Goal: Task Accomplishment & Management: Manage account settings

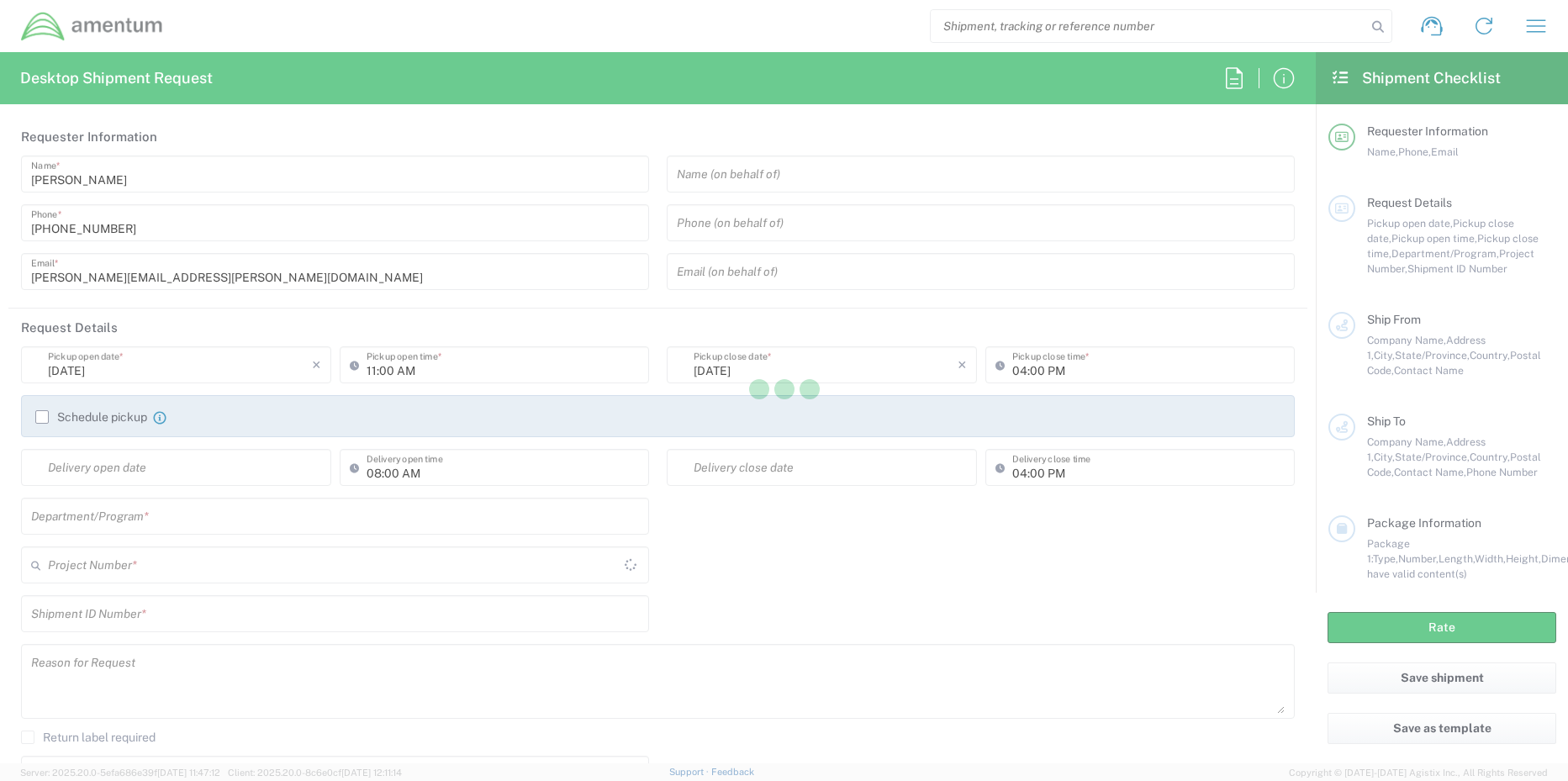
type input "[GEOGRAPHIC_DATA]"
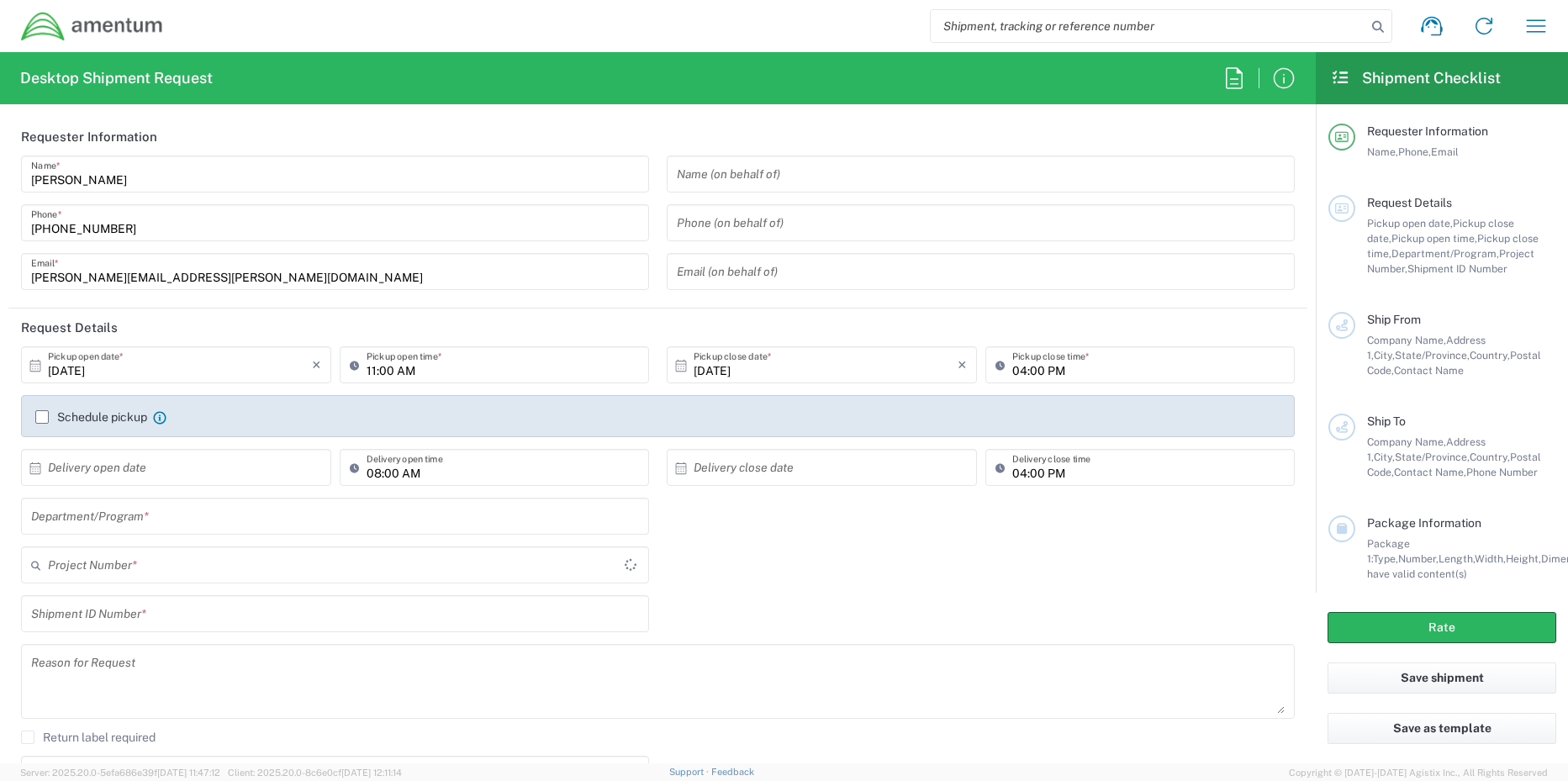
type input "TACLS"
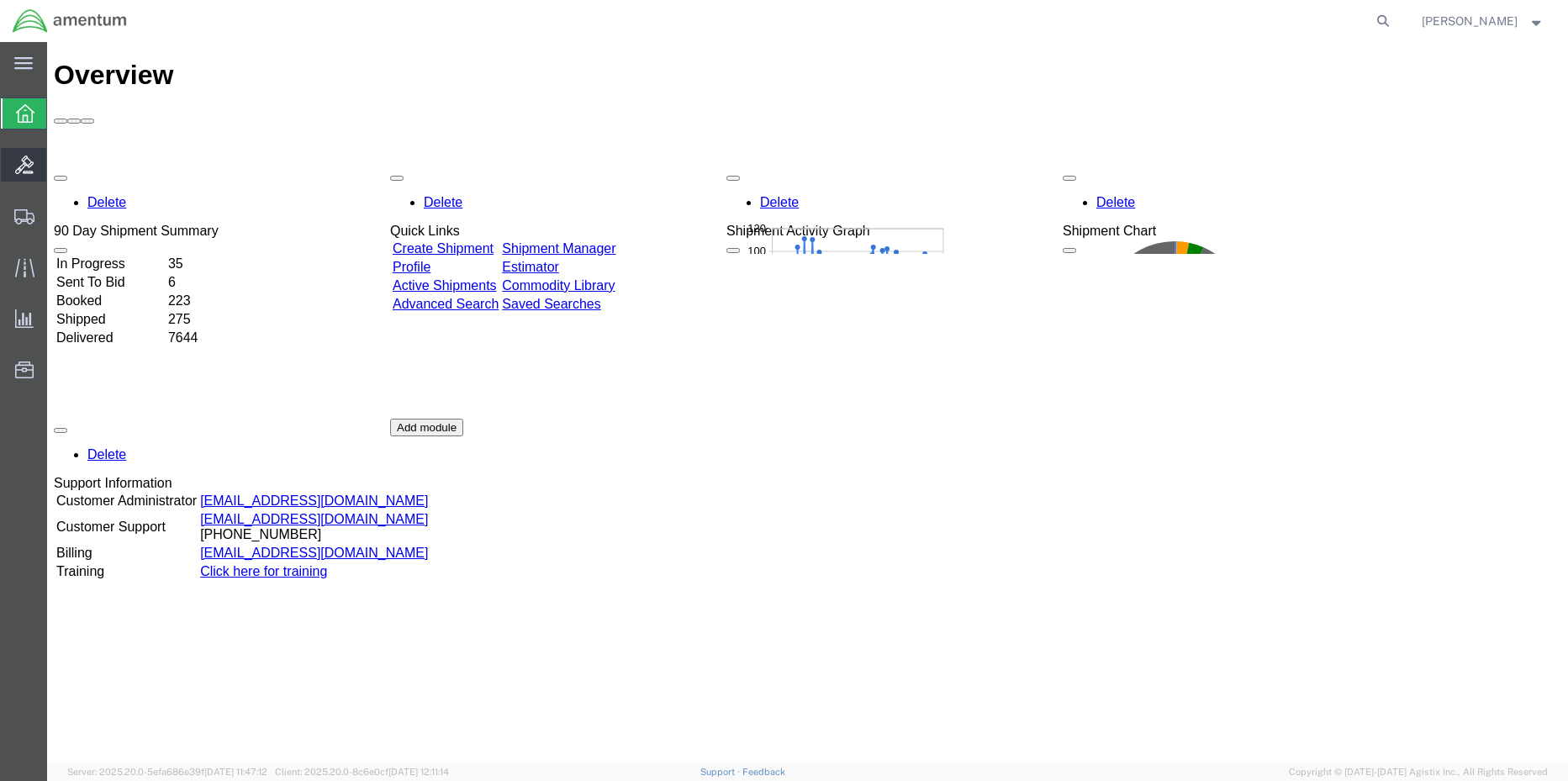
click at [28, 164] on icon at bounding box center [24, 164] width 18 height 18
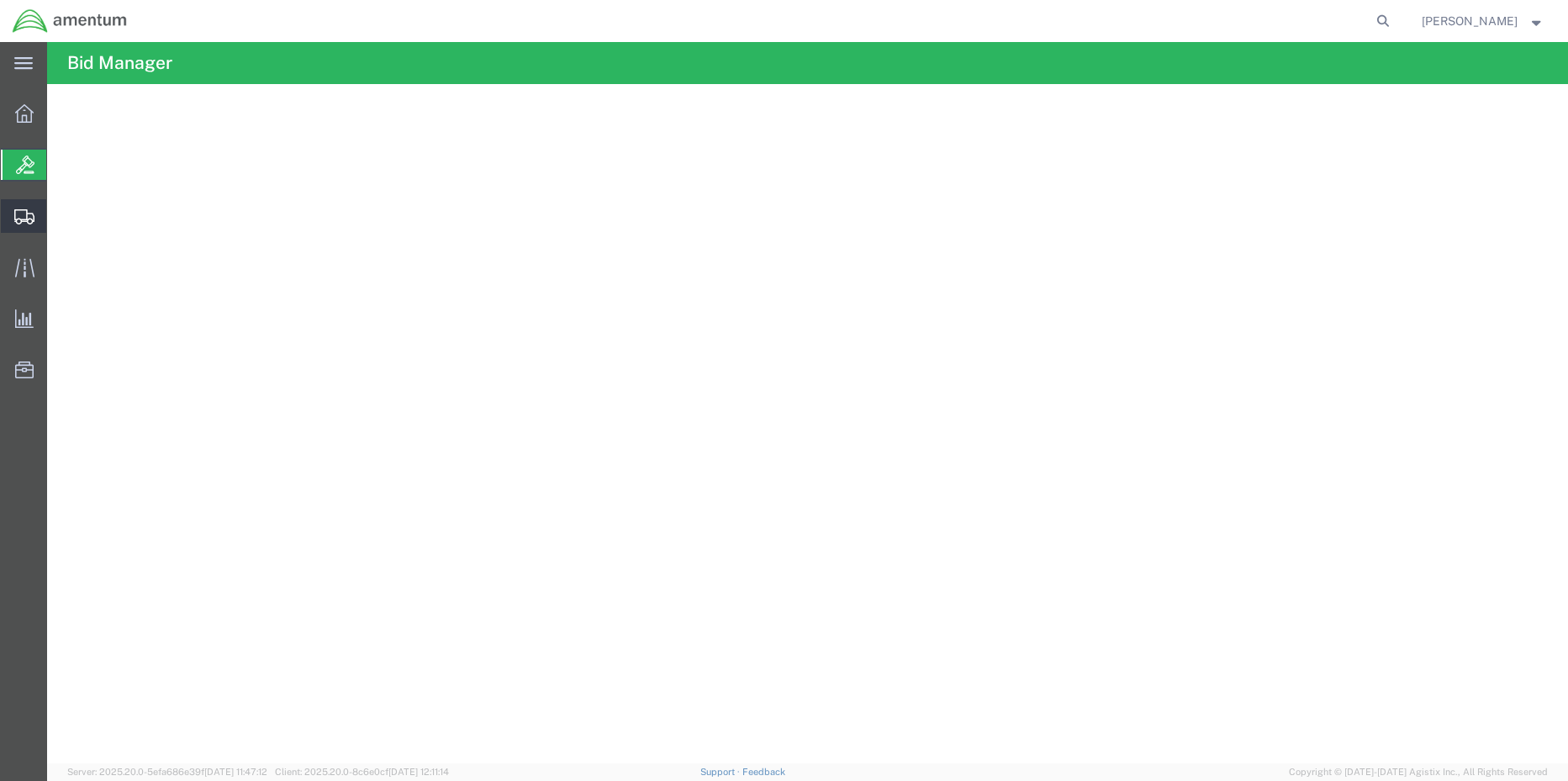
click at [33, 220] on icon at bounding box center [25, 217] width 20 height 15
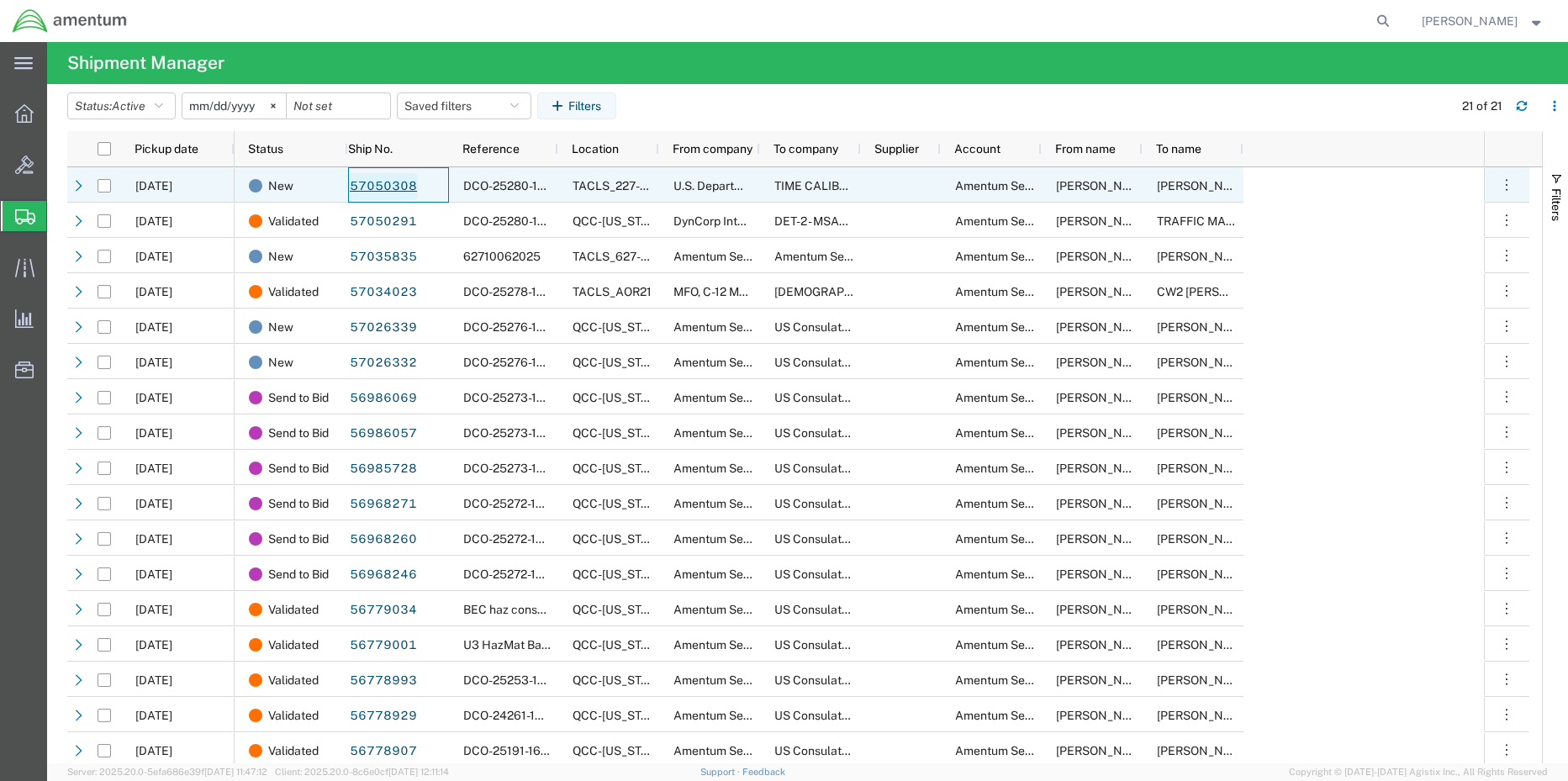
click at [393, 185] on link "57050308" at bounding box center [383, 187] width 69 height 27
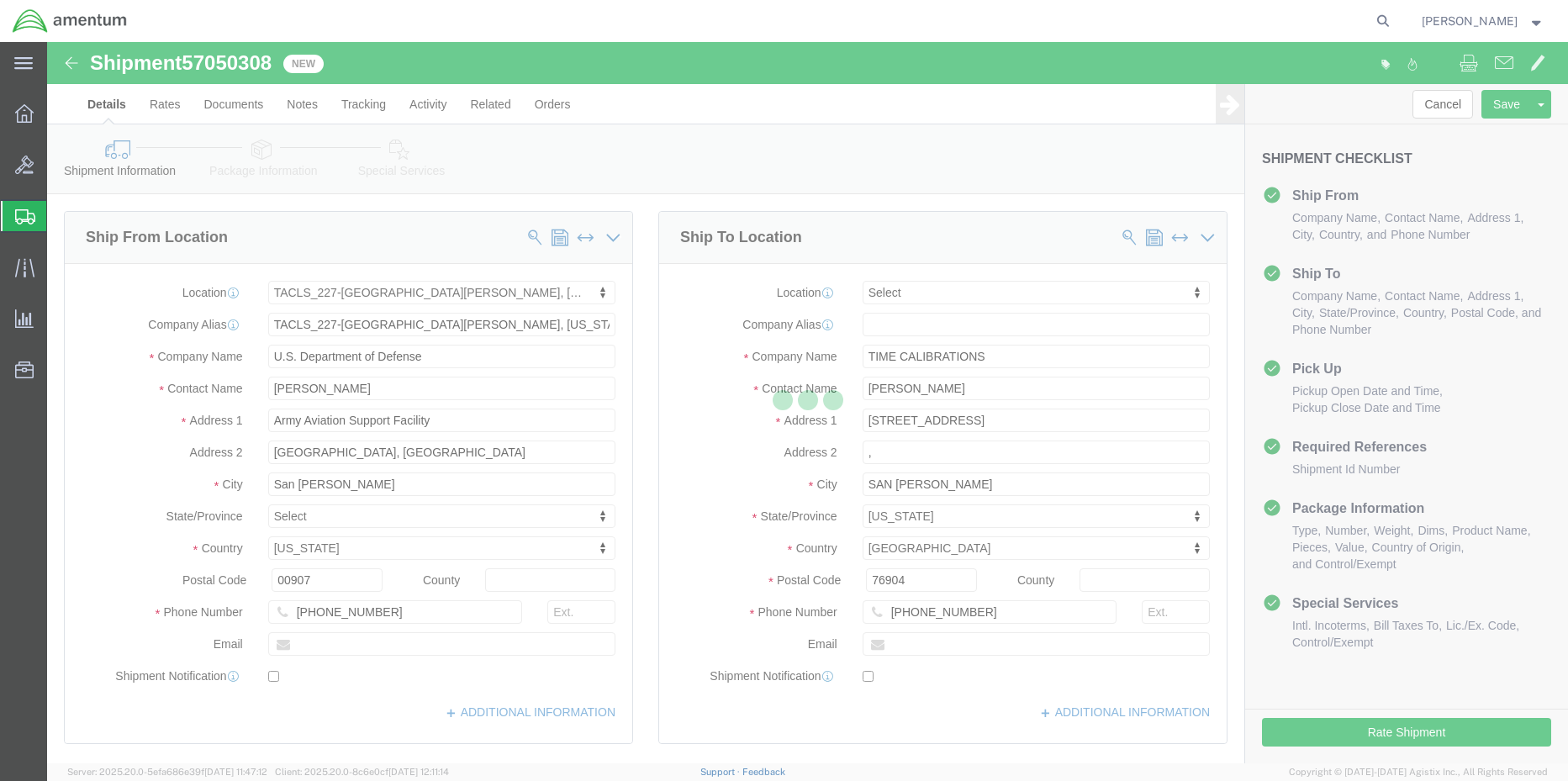
select select "42681"
select select
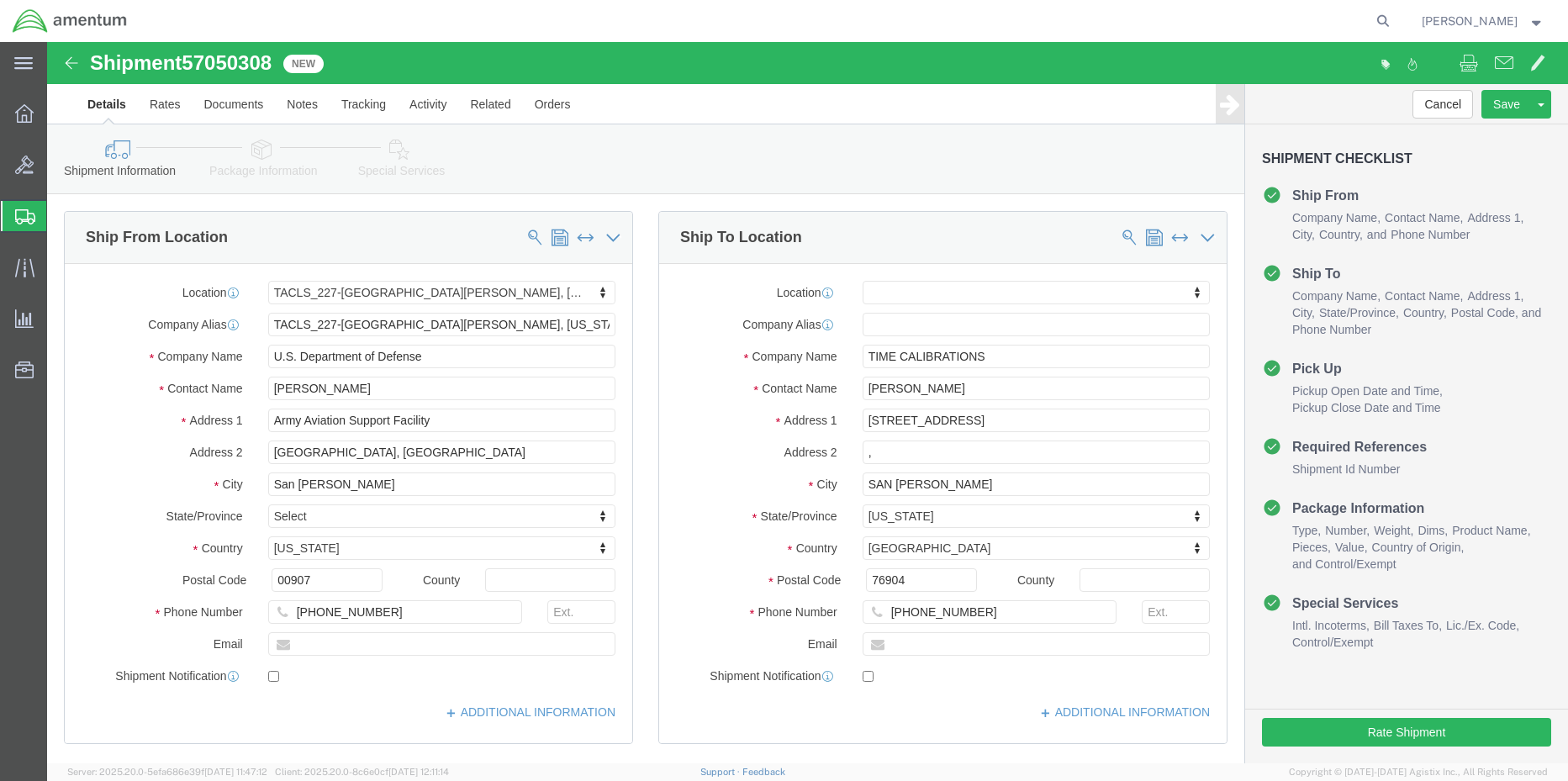
click icon
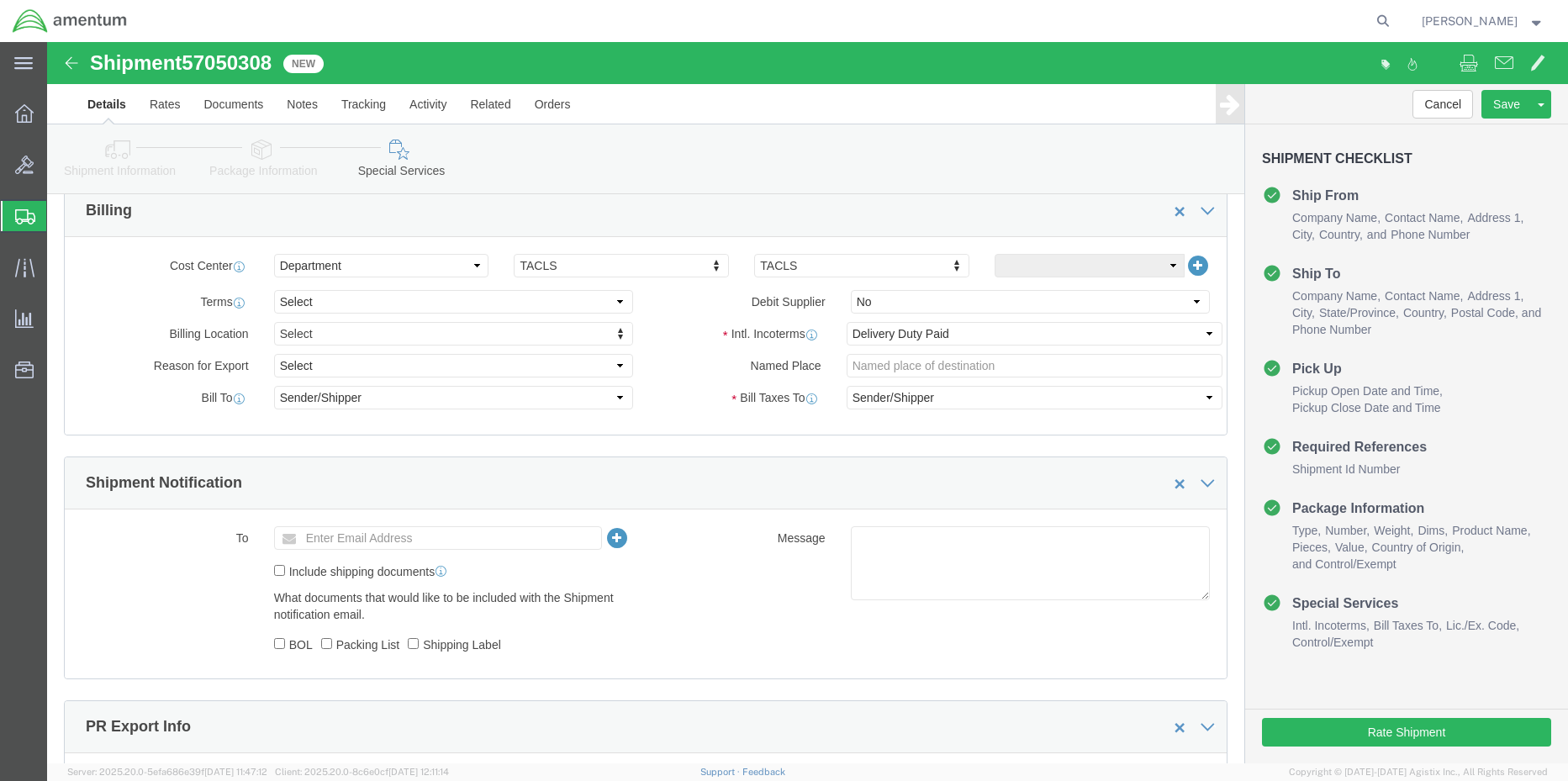
scroll to position [1093, 0]
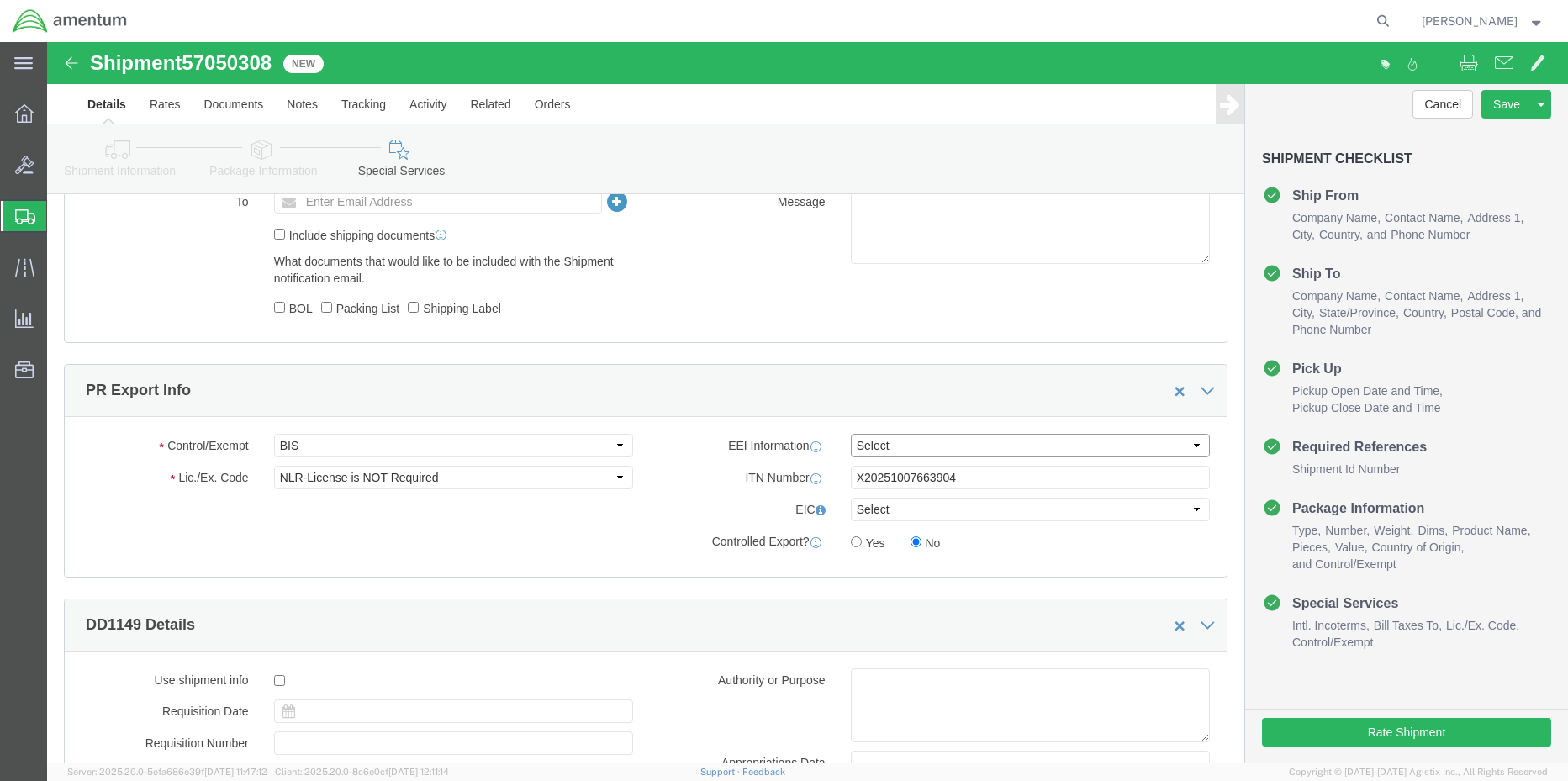
click select "Select AES-Direct EEI Carrier File EEI EEI Exempt"
select select "AESD"
click select "Select AES-Direct EEI Carrier File EEI EEI Exempt"
click button "Rate Shipment"
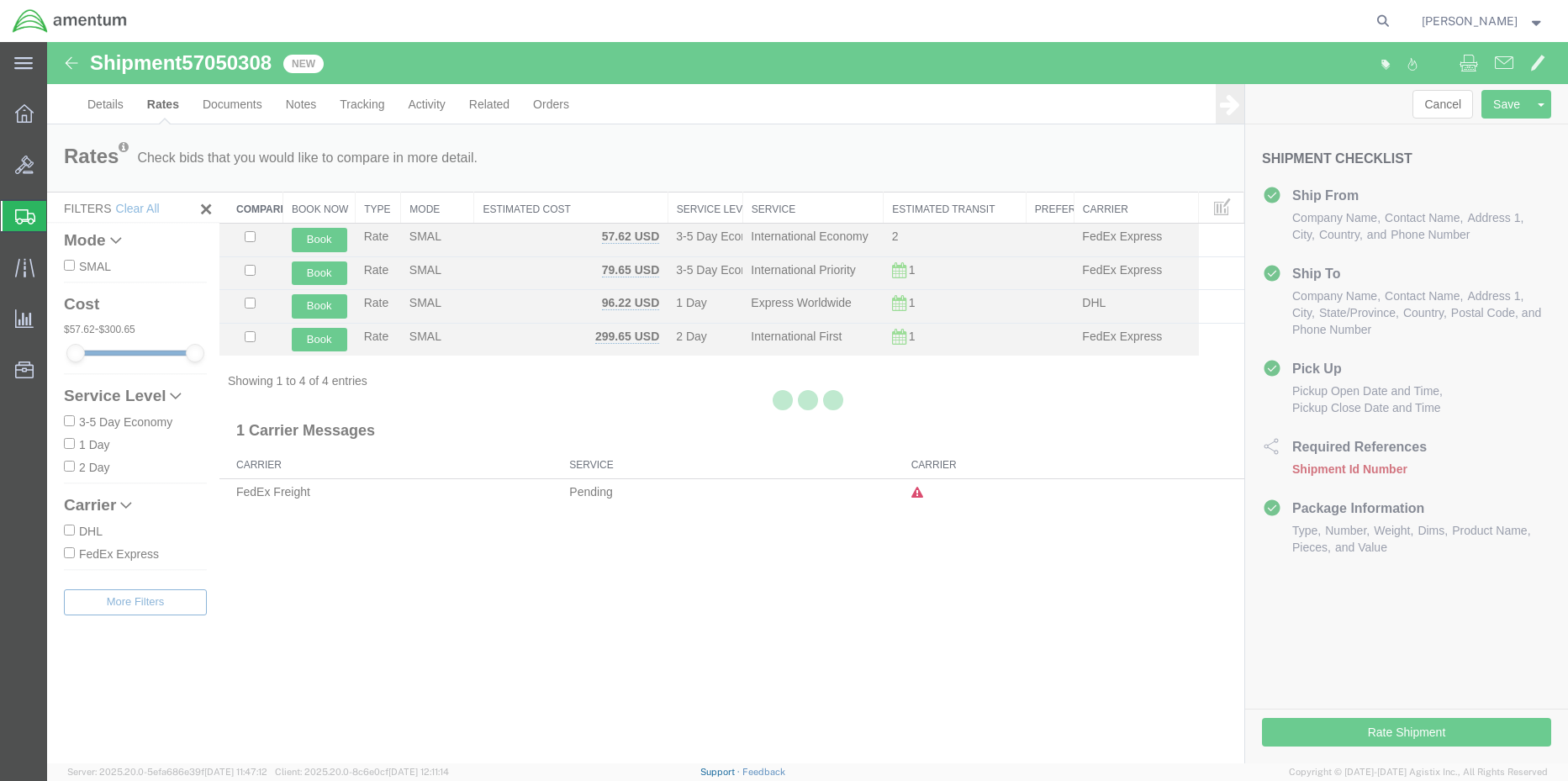
scroll to position [0, 0]
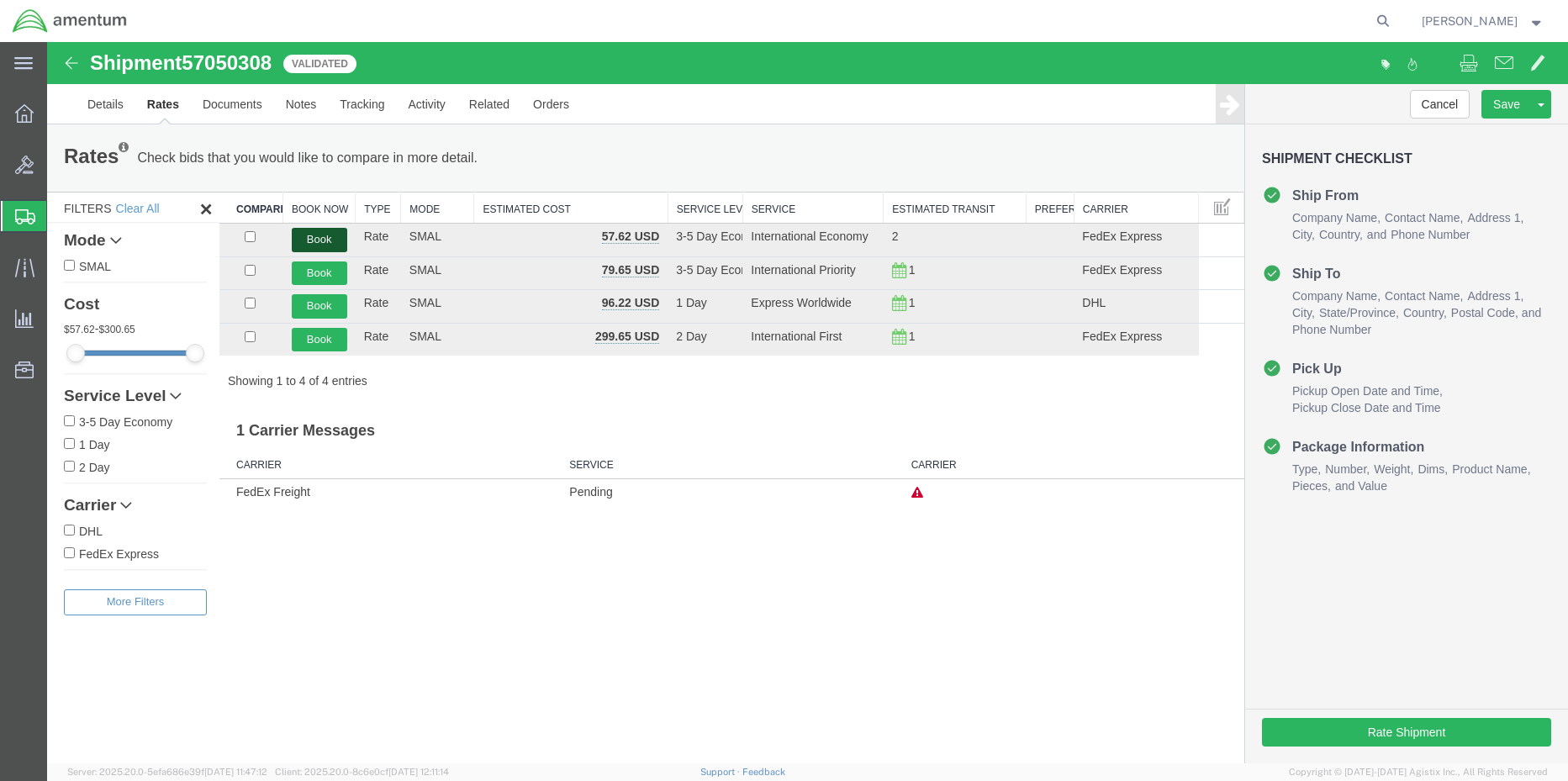
click at [326, 236] on button "Book" at bounding box center [320, 240] width 55 height 25
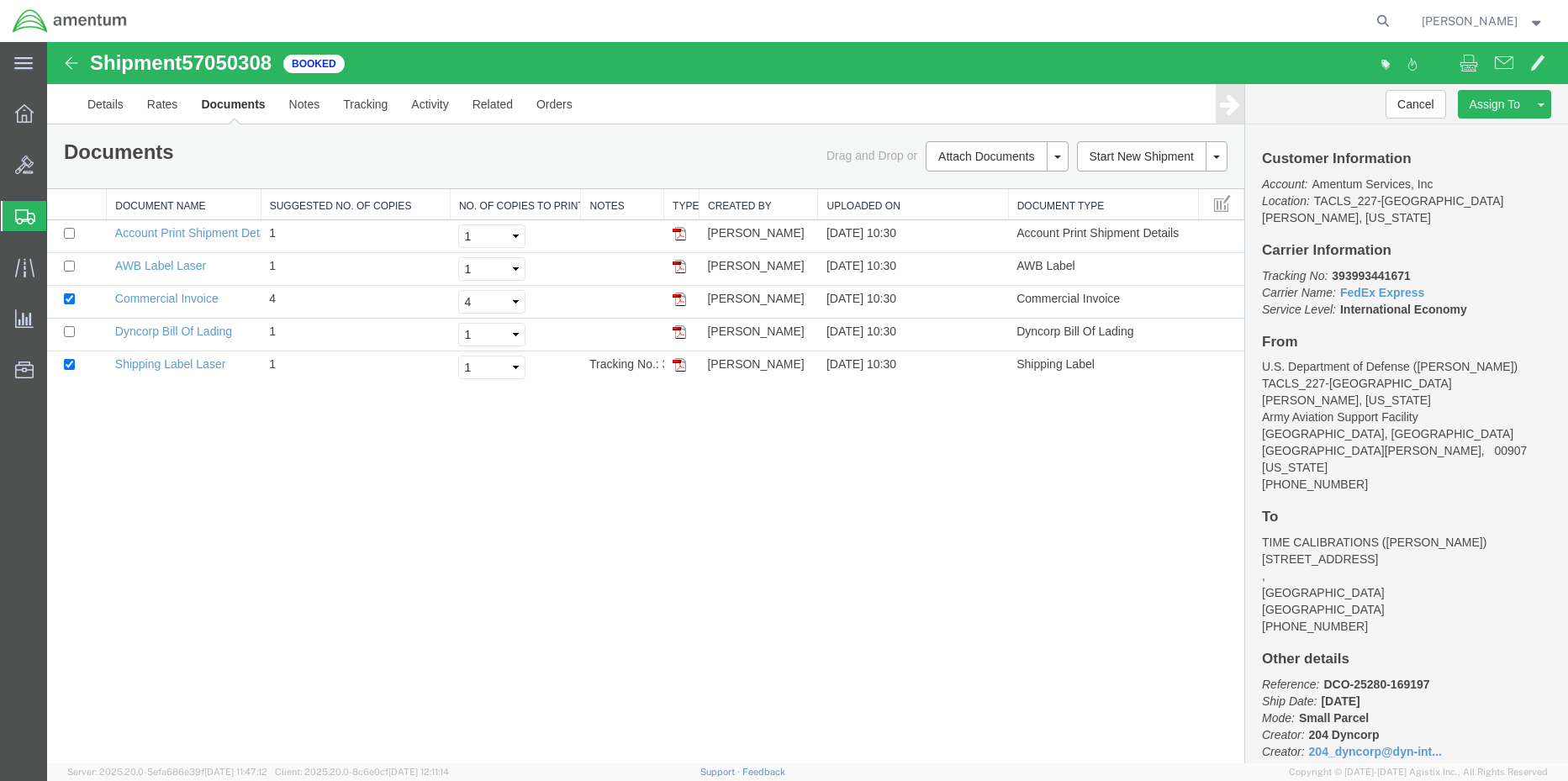
drag, startPoint x: 678, startPoint y: 364, endPoint x: 757, endPoint y: 390, distance: 83.2
click at [679, 364] on img at bounding box center [679, 365] width 14 height 14
click at [681, 267] on img at bounding box center [679, 266] width 14 height 14
